Goal: Book appointment/travel/reservation

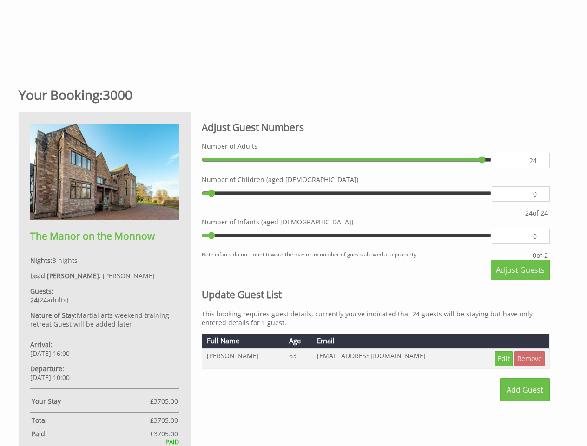
scroll to position [279, 0]
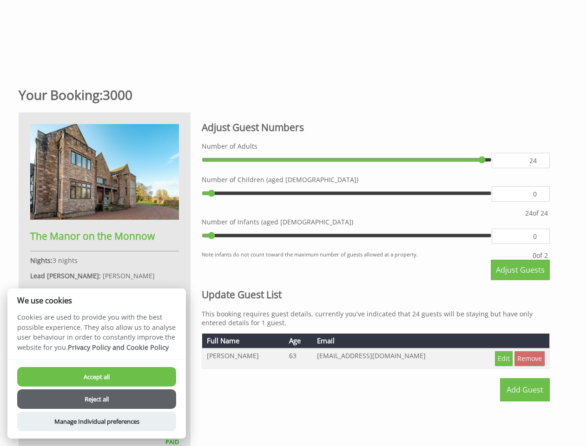
click at [293, 223] on label "Number of Infants (aged [DEMOGRAPHIC_DATA])" at bounding box center [376, 221] width 348 height 9
click at [491, 202] on input "0" at bounding box center [520, 193] width 58 height 15
click at [520, 270] on span "Adjust Guests" at bounding box center [520, 270] width 49 height 10
click at [529, 359] on link "Remove" at bounding box center [529, 358] width 30 height 15
click at [97, 377] on button "Accept all" at bounding box center [96, 377] width 159 height 20
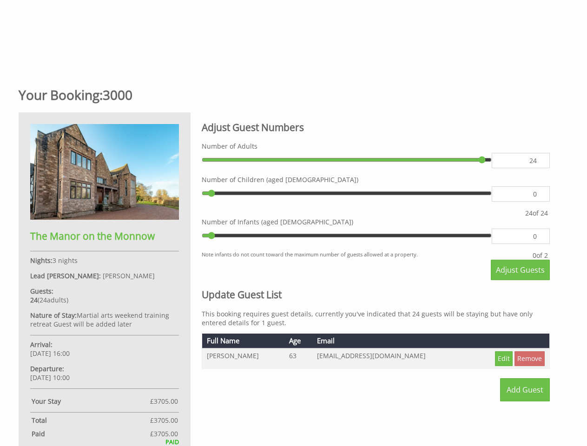
click at [97, 401] on button "Reject all" at bounding box center [96, 411] width 159 height 20
click at [97, 421] on strong "Total" at bounding box center [91, 420] width 118 height 9
